Goal: Transaction & Acquisition: Purchase product/service

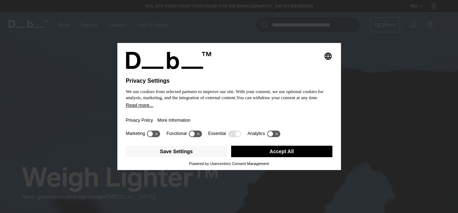
click at [289, 152] on button "Accept All" at bounding box center [281, 151] width 101 height 11
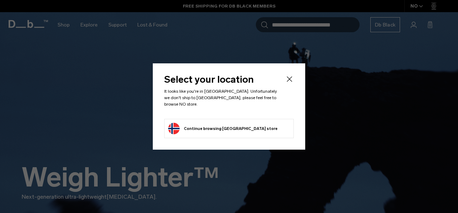
click at [288, 81] on icon "Close" at bounding box center [289, 79] width 9 height 9
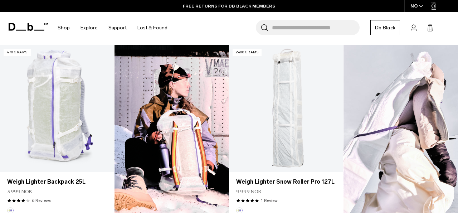
scroll to position [211, 0]
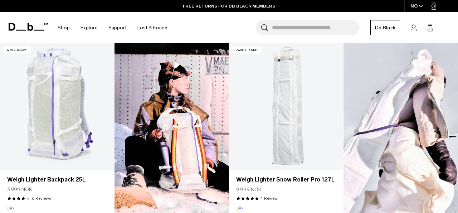
click at [417, 9] on div "NO" at bounding box center [416, 6] width 25 height 12
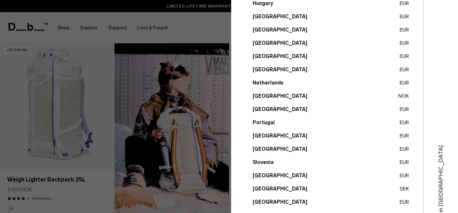
scroll to position [315, 0]
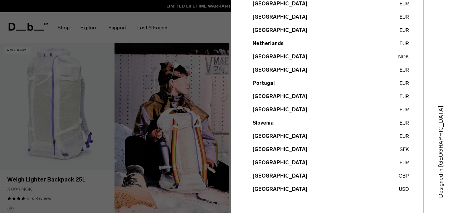
click at [284, 176] on button "United Kingdom GBP" at bounding box center [331, 176] width 156 height 8
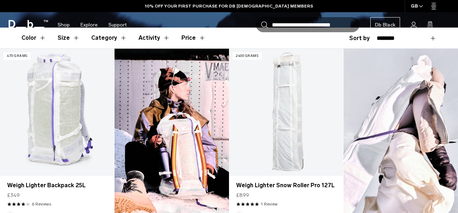
scroll to position [240, 0]
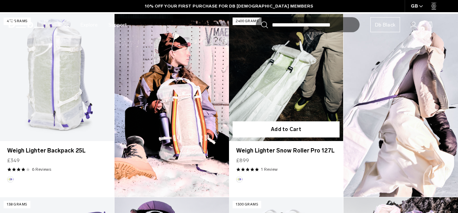
click at [276, 83] on link "Weigh Lighter Snow Roller Pro 127L" at bounding box center [286, 77] width 114 height 127
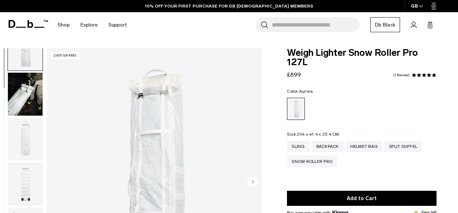
scroll to position [23, 0]
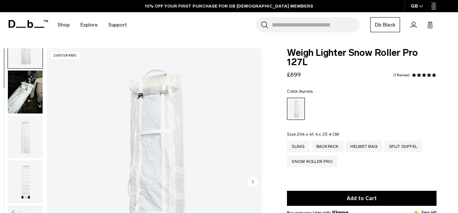
click at [20, 107] on img "button" at bounding box center [25, 92] width 35 height 43
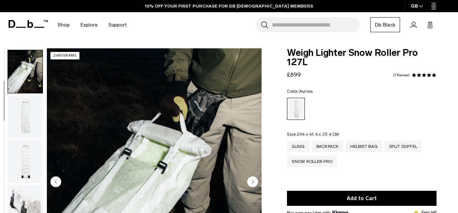
scroll to position [45, 0]
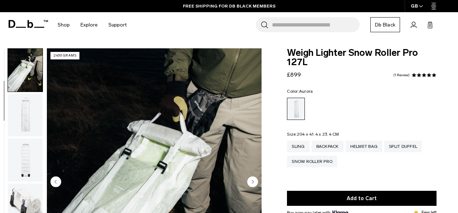
click at [23, 118] on img "button" at bounding box center [25, 115] width 35 height 43
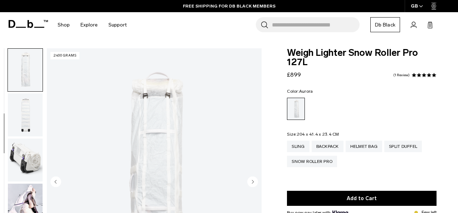
click at [23, 118] on img "button" at bounding box center [25, 114] width 35 height 43
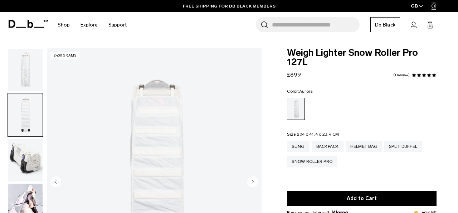
scroll to position [91, 0]
click at [27, 154] on img "button" at bounding box center [25, 159] width 35 height 43
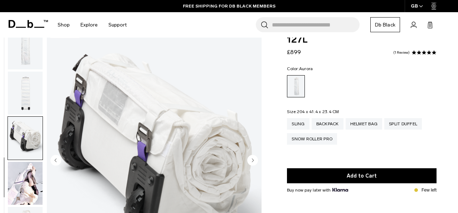
scroll to position [26, 0]
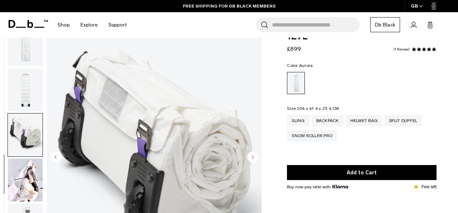
click at [28, 177] on img "button" at bounding box center [25, 180] width 35 height 43
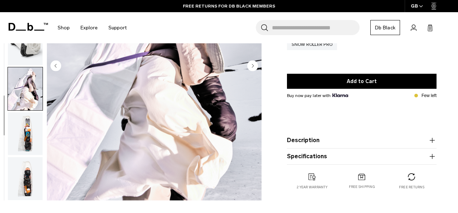
scroll to position [116, 0]
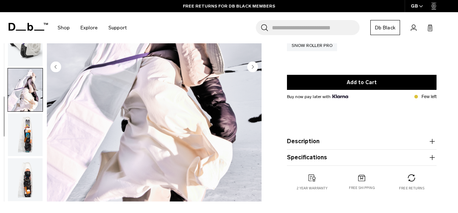
click at [30, 143] on img "button" at bounding box center [25, 134] width 35 height 43
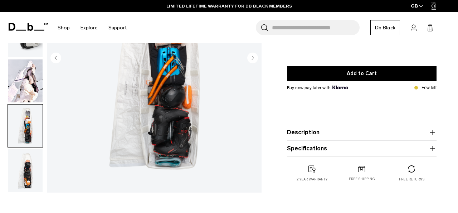
scroll to position [135, 0]
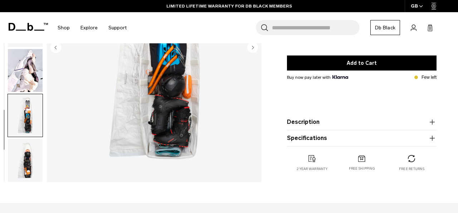
click at [18, 171] on img "button" at bounding box center [25, 160] width 35 height 43
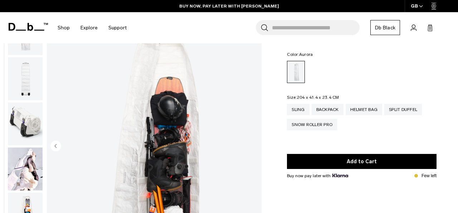
scroll to position [0, 0]
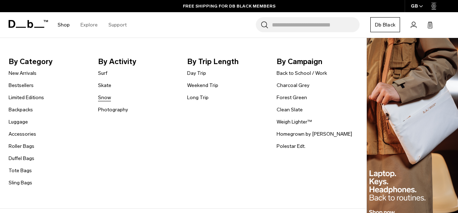
click at [99, 97] on link "Snow" at bounding box center [104, 98] width 13 height 8
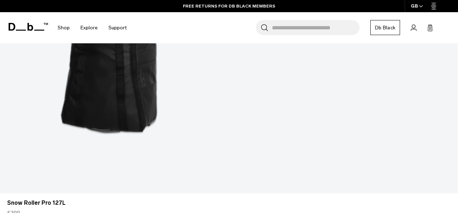
scroll to position [484, 0]
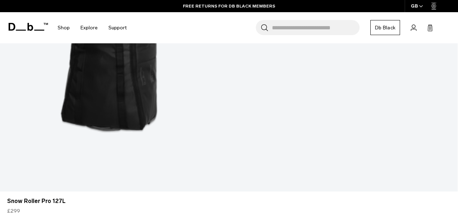
click at [417, 4] on div "GB" at bounding box center [417, 6] width 25 height 12
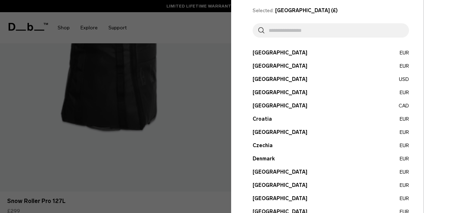
scroll to position [32, 0]
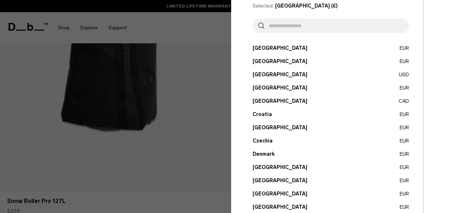
click at [266, 208] on button "Germany EUR" at bounding box center [331, 207] width 156 height 8
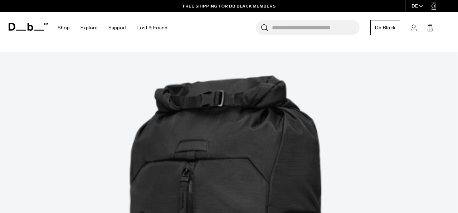
scroll to position [685, 0]
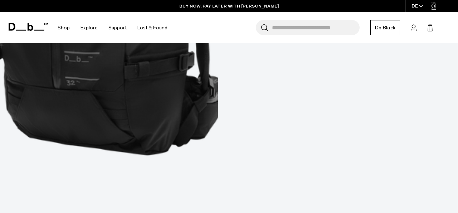
scroll to position [1593, 0]
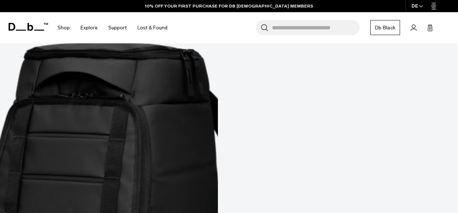
scroll to position [1880, 0]
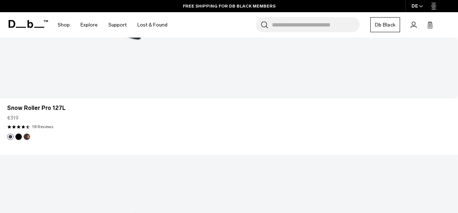
scroll to position [2832, 0]
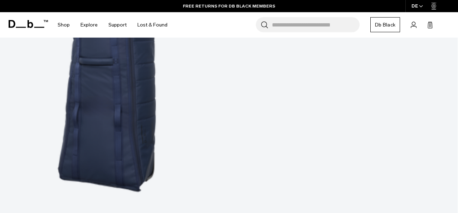
scroll to position [2676, 0]
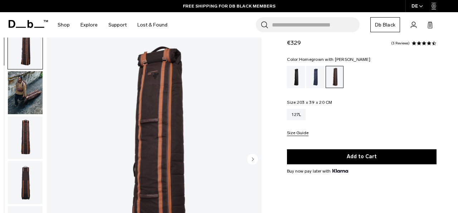
scroll to position [23, 0]
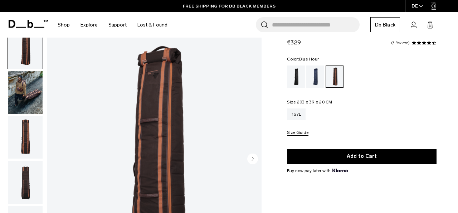
click at [317, 74] on div "Blue Hour" at bounding box center [315, 77] width 18 height 22
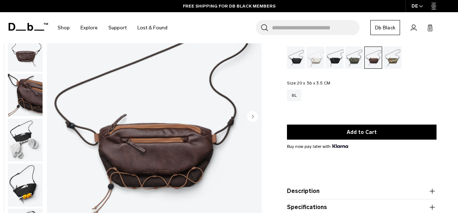
scroll to position [69, 0]
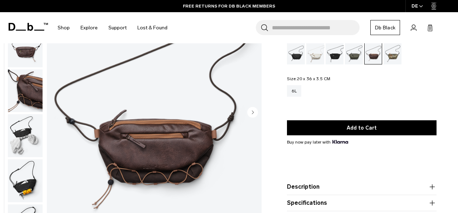
click at [393, 58] on div "Db x Beyond Medals" at bounding box center [393, 53] width 18 height 22
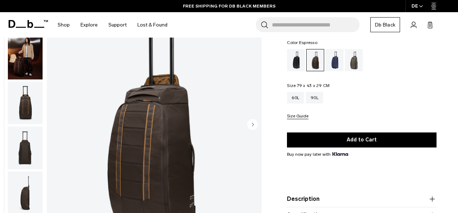
scroll to position [60, 0]
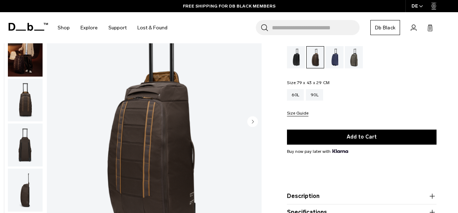
click at [253, 121] on icon "Next slide" at bounding box center [253, 121] width 2 height 3
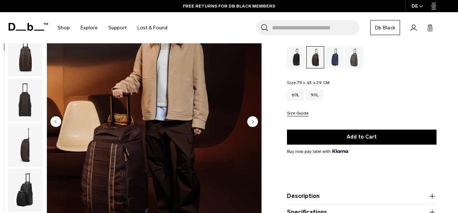
click at [253, 121] on icon "Next slide" at bounding box center [253, 121] width 2 height 3
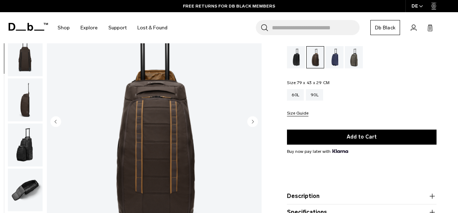
click at [253, 121] on icon "Next slide" at bounding box center [253, 121] width 2 height 3
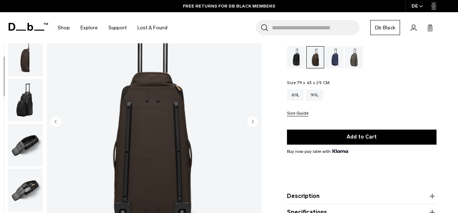
click at [253, 121] on icon "Next slide" at bounding box center [253, 121] width 2 height 3
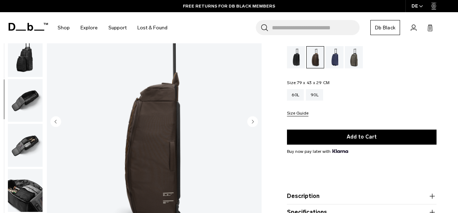
scroll to position [180, 0]
click at [253, 122] on icon "Next slide" at bounding box center [253, 121] width 2 height 3
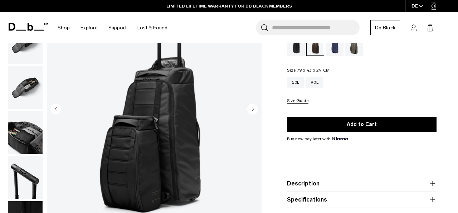
scroll to position [74, 0]
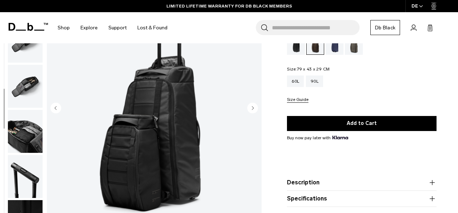
click at [252, 108] on icon "Next slide" at bounding box center [253, 107] width 2 height 3
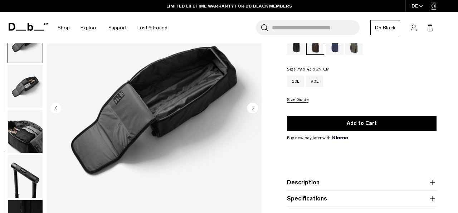
scroll to position [226, 0]
click at [252, 108] on icon "Next slide" at bounding box center [253, 107] width 2 height 3
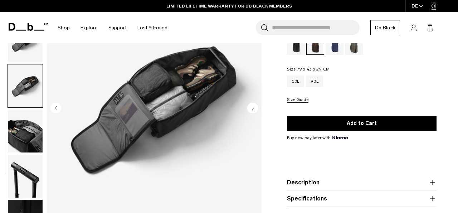
click at [252, 108] on icon "Next slide" at bounding box center [253, 107] width 2 height 3
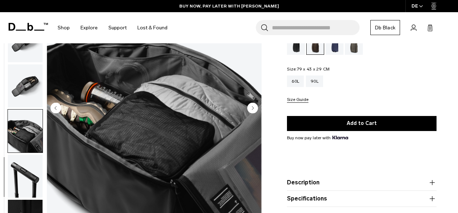
click at [252, 108] on icon "Next slide" at bounding box center [253, 107] width 2 height 3
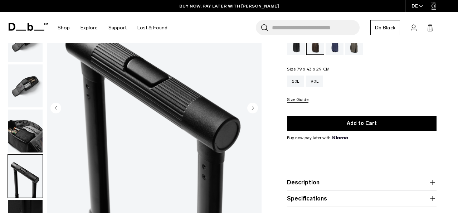
click at [252, 107] on icon "Next slide" at bounding box center [253, 107] width 2 height 3
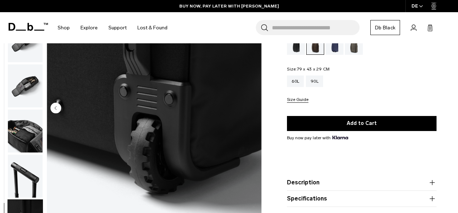
click at [252, 107] on img "11 / 11" at bounding box center [154, 109] width 215 height 268
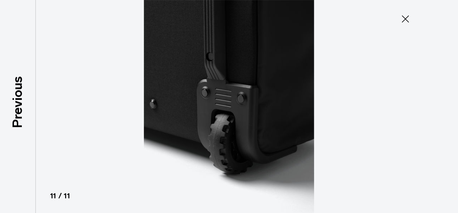
click at [401, 21] on icon at bounding box center [405, 18] width 11 height 11
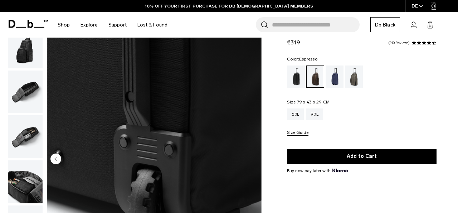
scroll to position [24, 0]
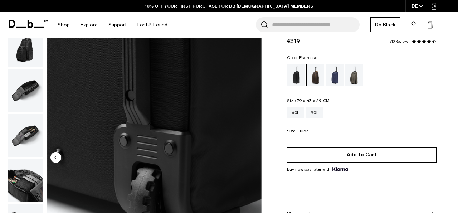
click at [341, 154] on button "Add to Cart" at bounding box center [362, 154] width 150 height 15
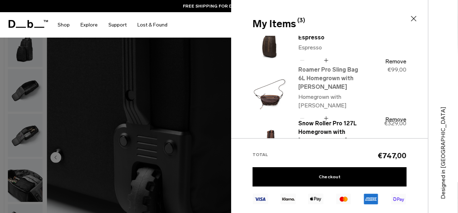
scroll to position [1, 0]
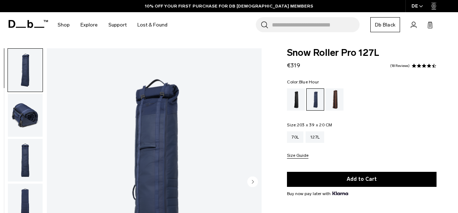
click at [336, 104] on div "Homegrown with Lu" at bounding box center [335, 99] width 18 height 22
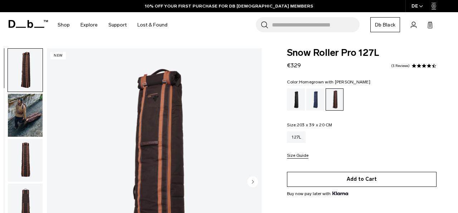
click at [344, 182] on button "Add to Cart" at bounding box center [362, 179] width 150 height 15
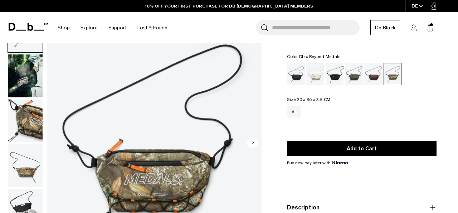
scroll to position [38, 0]
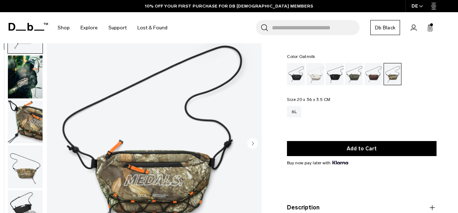
click at [311, 73] on div "Oatmilk" at bounding box center [315, 74] width 18 height 22
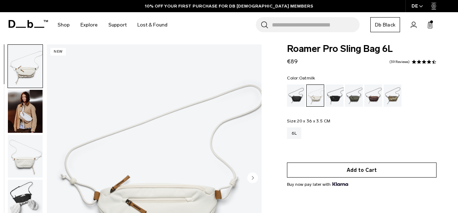
scroll to position [1, 0]
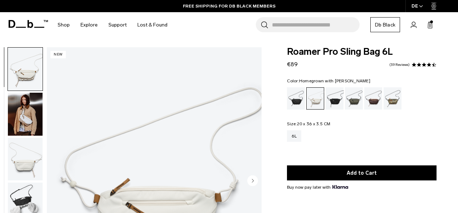
click at [375, 96] on div "Homegrown with Lu" at bounding box center [373, 98] width 18 height 22
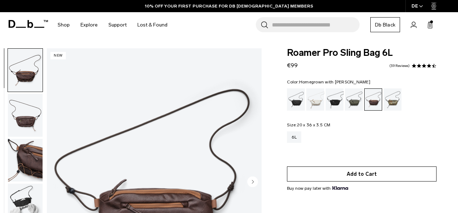
click at [362, 177] on button "Add to Cart" at bounding box center [362, 173] width 150 height 15
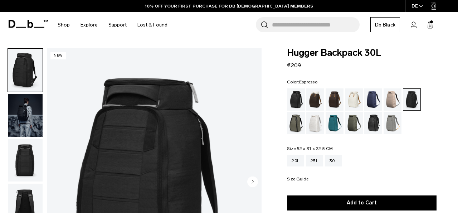
click at [334, 98] on div "Espresso" at bounding box center [335, 99] width 18 height 22
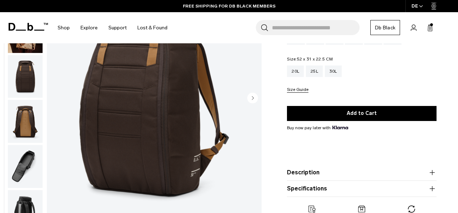
scroll to position [90, 0]
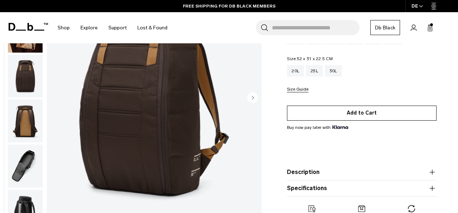
click at [343, 113] on button "Add to Cart" at bounding box center [362, 113] width 150 height 15
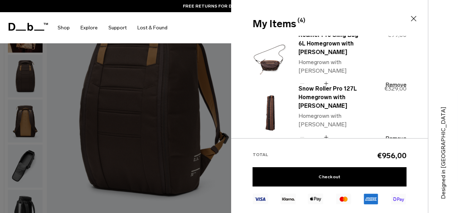
scroll to position [110, 0]
click at [272, 117] on img at bounding box center [270, 113] width 34 height 42
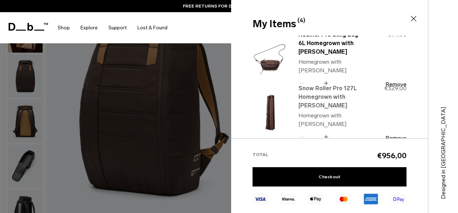
click at [329, 97] on link "Snow Roller Pro 127L Homegrown with [PERSON_NAME]" at bounding box center [330, 97] width 63 height 26
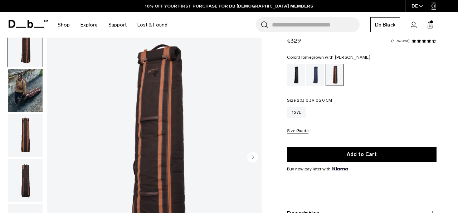
scroll to position [26, 0]
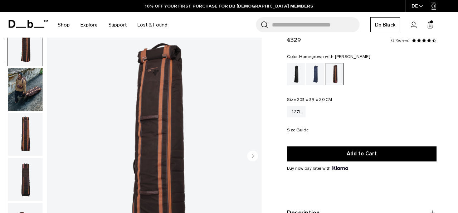
click at [32, 105] on img "button" at bounding box center [25, 89] width 35 height 43
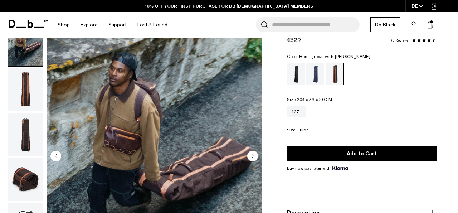
scroll to position [45, 0]
